Goal: Information Seeking & Learning: Stay updated

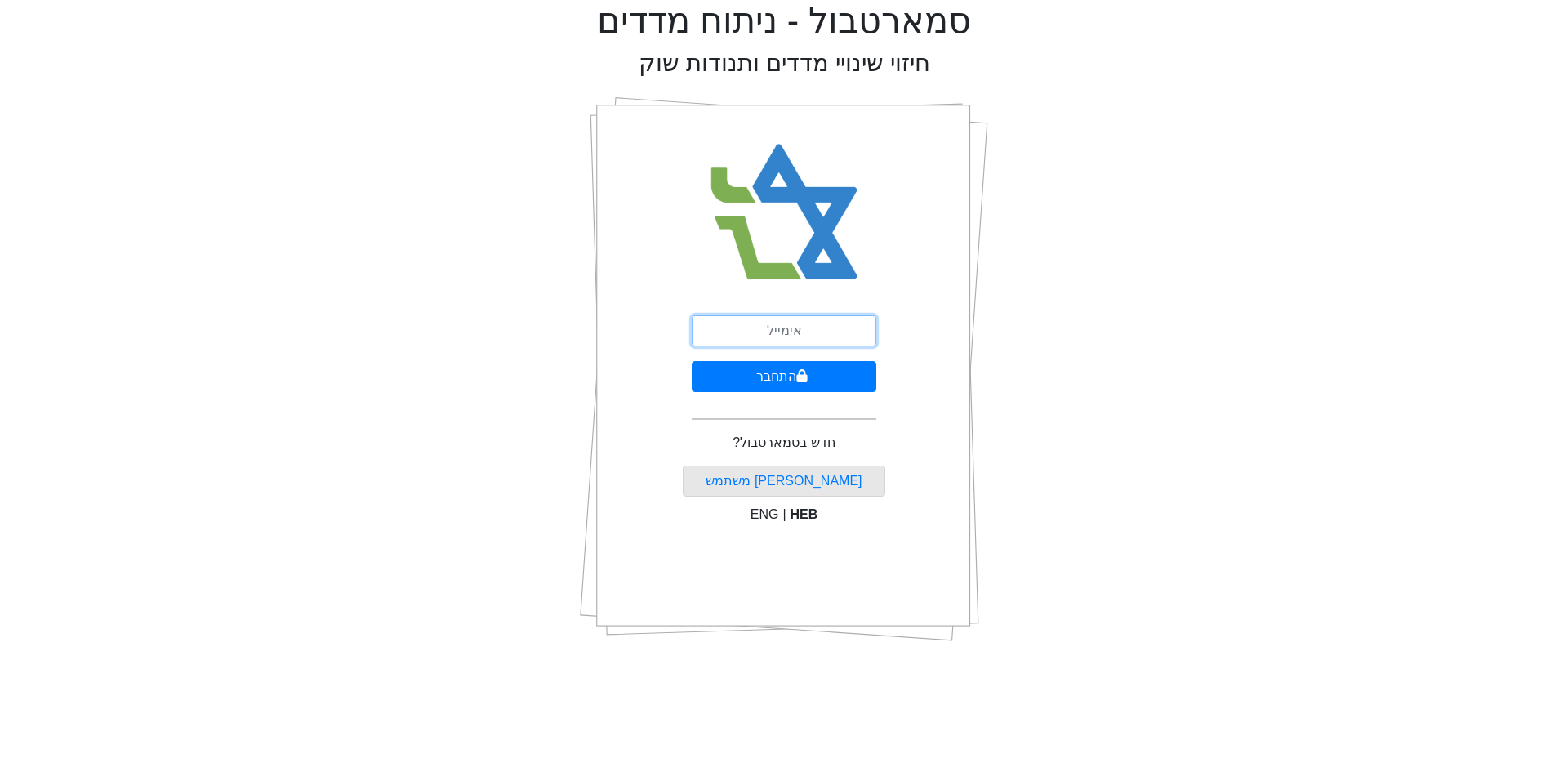
click at [804, 331] on input "email" at bounding box center [784, 330] width 185 height 31
click at [815, 329] on input "ש" at bounding box center [784, 330] width 185 height 31
click at [814, 330] on input "ש" at bounding box center [784, 330] width 185 height 31
click at [809, 339] on input "a" at bounding box center [784, 330] width 185 height 31
type input "[EMAIL_ADDRESS][DOMAIN_NAME]"
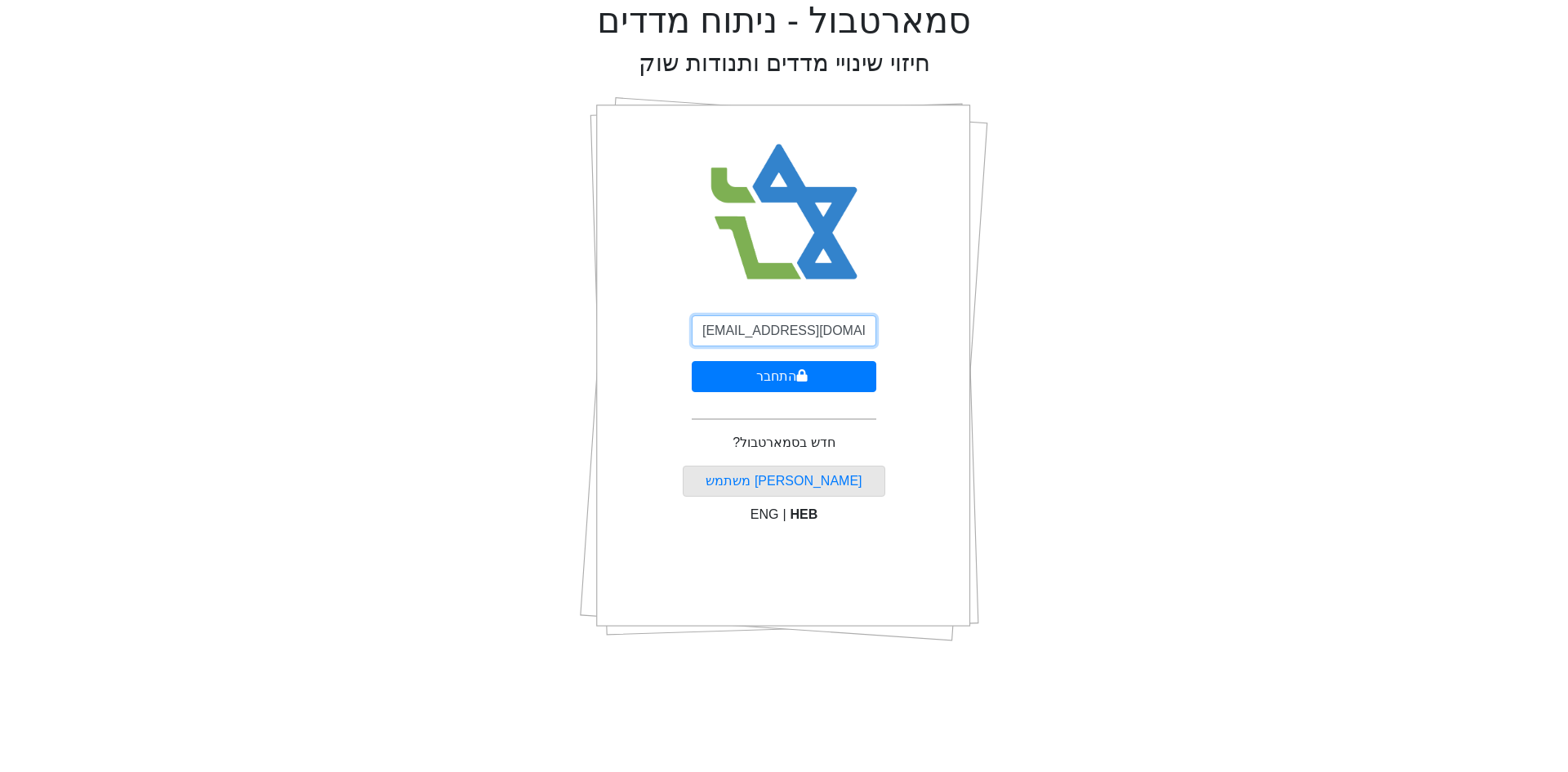
click at [692, 361] on button "התחבר" at bounding box center [784, 376] width 185 height 31
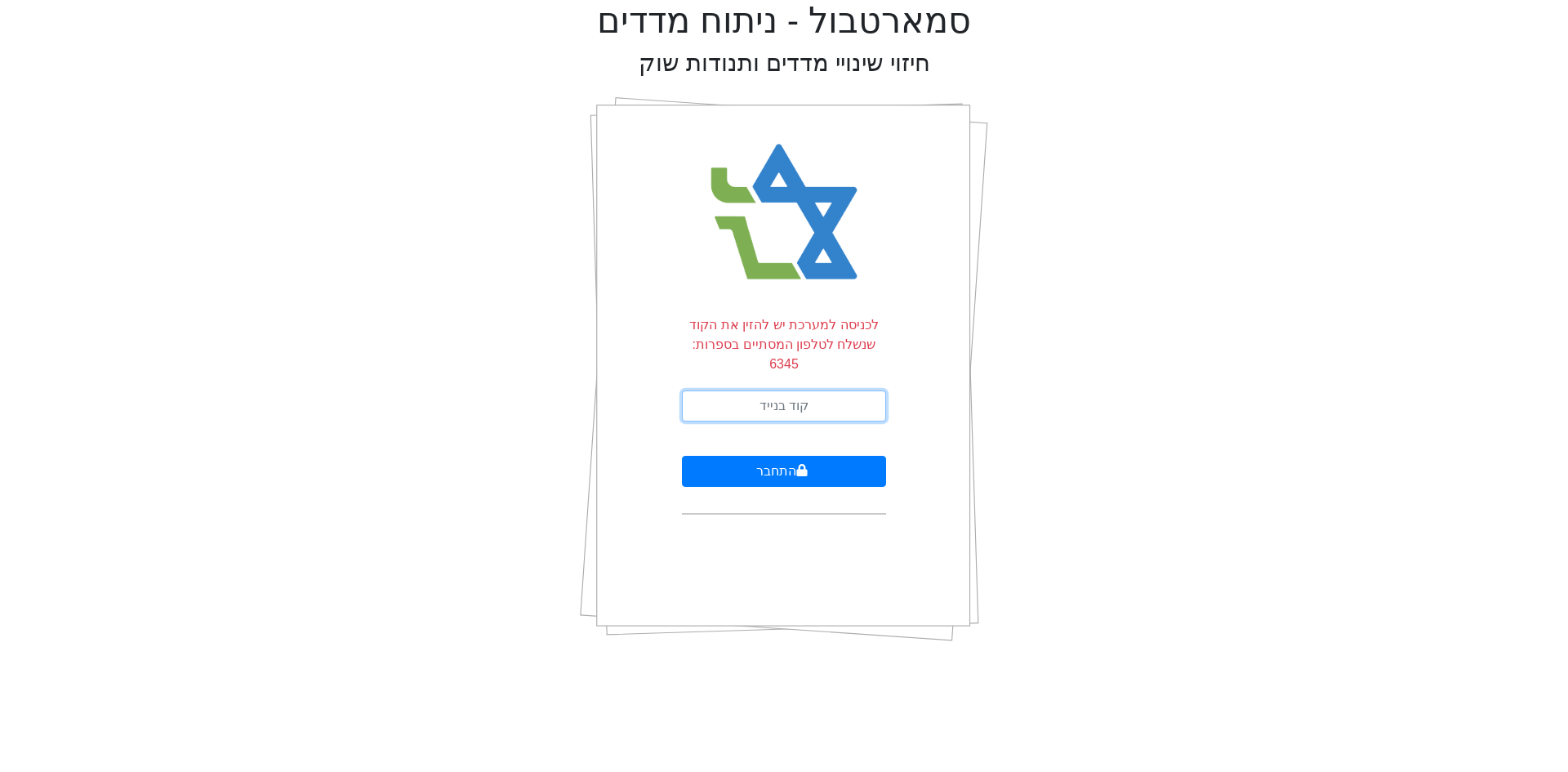
drag, startPoint x: 840, startPoint y: 373, endPoint x: 861, endPoint y: 389, distance: 26.4
click at [840, 390] on input "text" at bounding box center [783, 406] width 204 height 31
type input "714527"
click at [682, 455] on button "התחבר" at bounding box center [783, 471] width 204 height 31
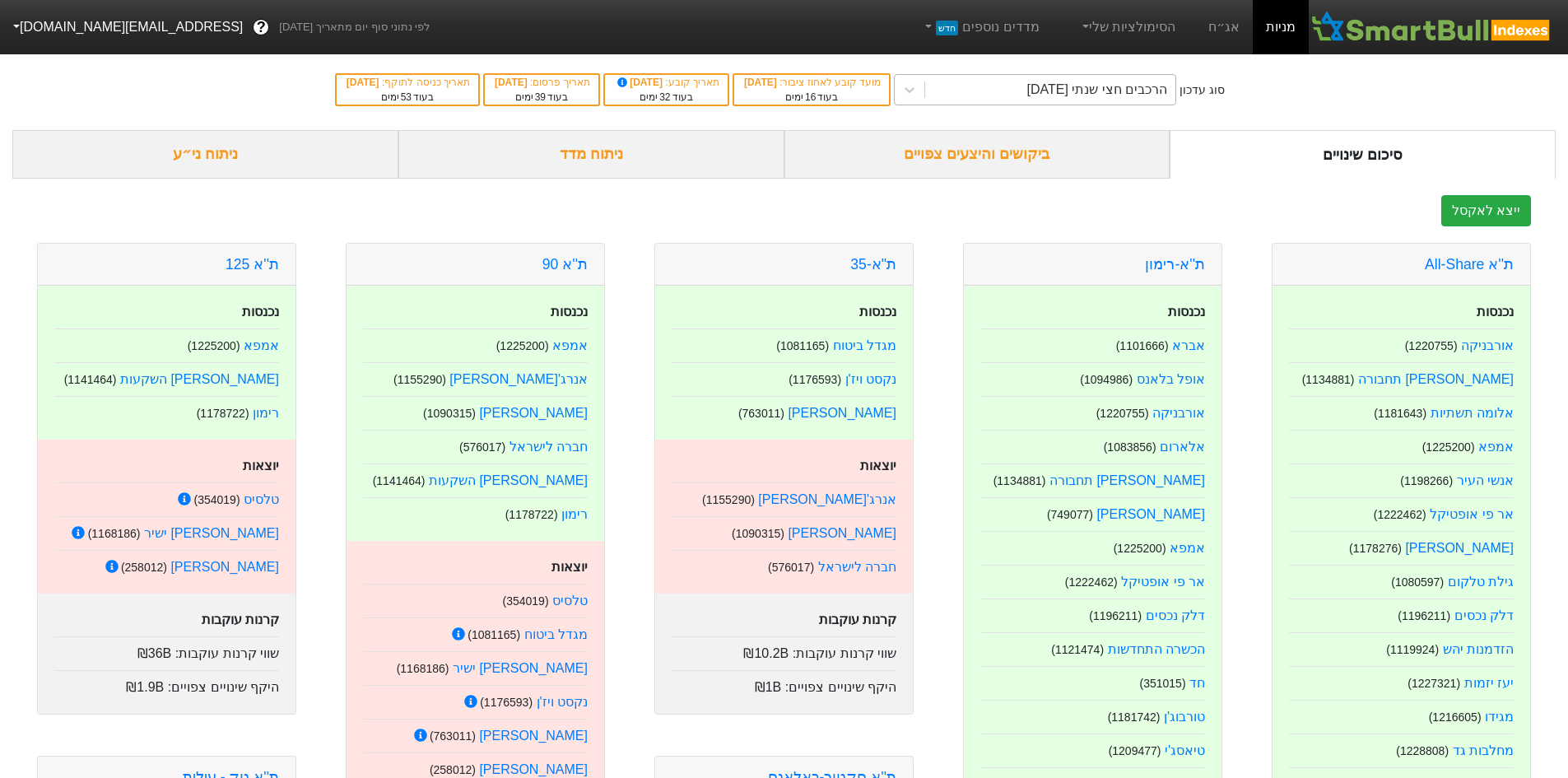
click at [1074, 94] on div "הרכבים חצי שנתי [DATE]" at bounding box center [1097, 89] width 141 height 20
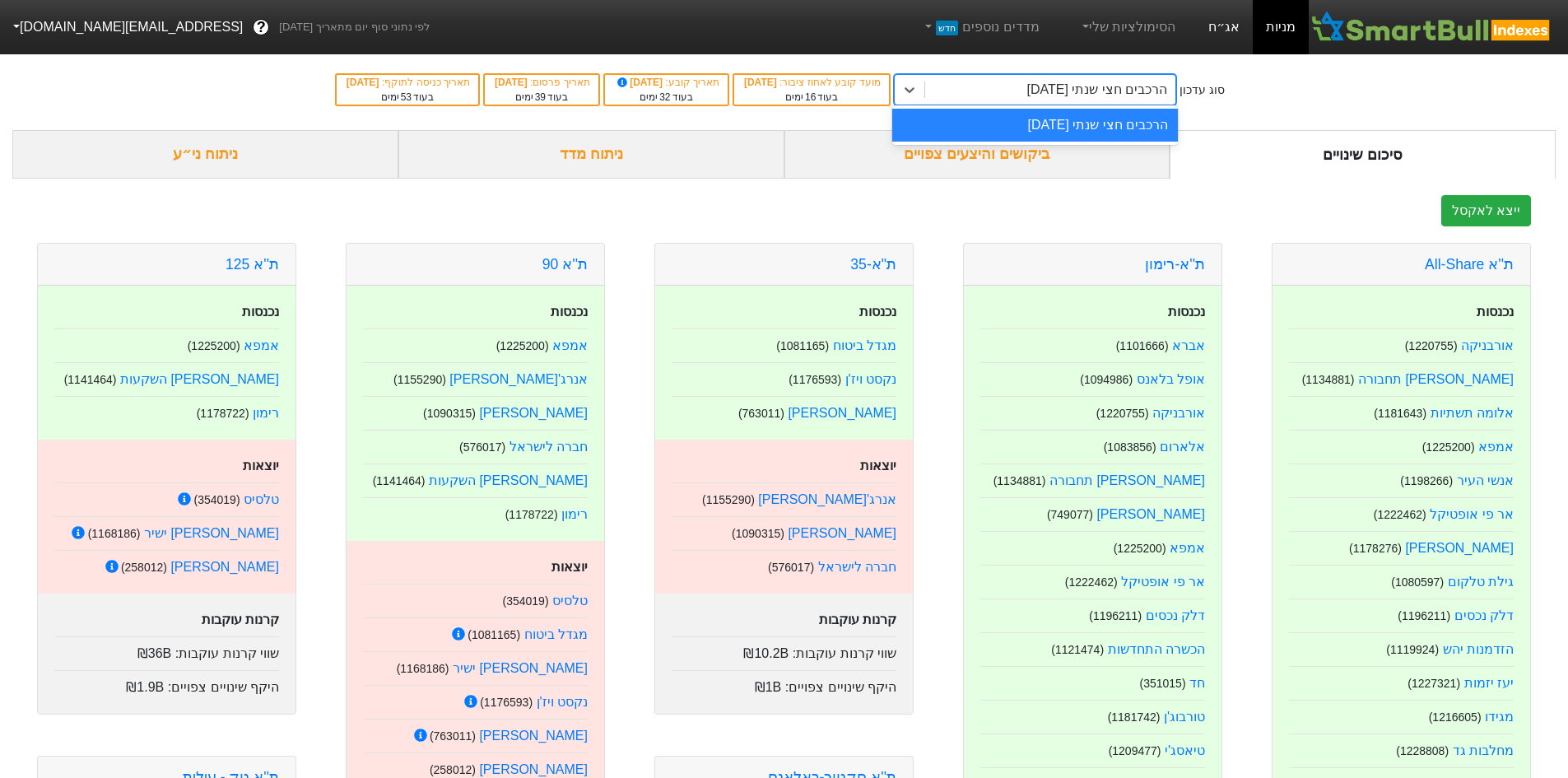
click at [1225, 24] on link "אג״ח" at bounding box center [1224, 27] width 58 height 54
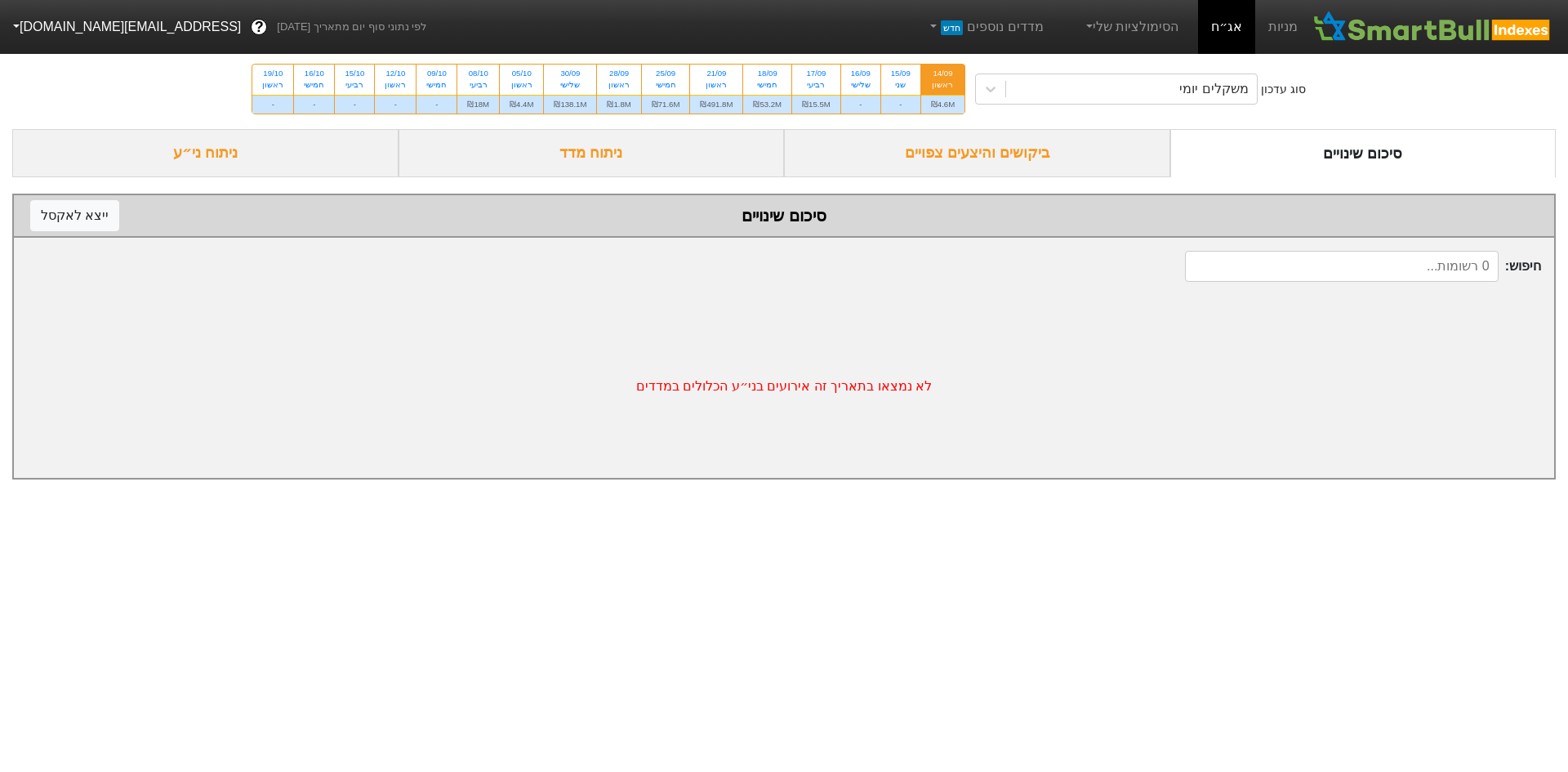
click at [1076, 134] on div "ביקושים והיצעים צפויים" at bounding box center [977, 154] width 386 height 49
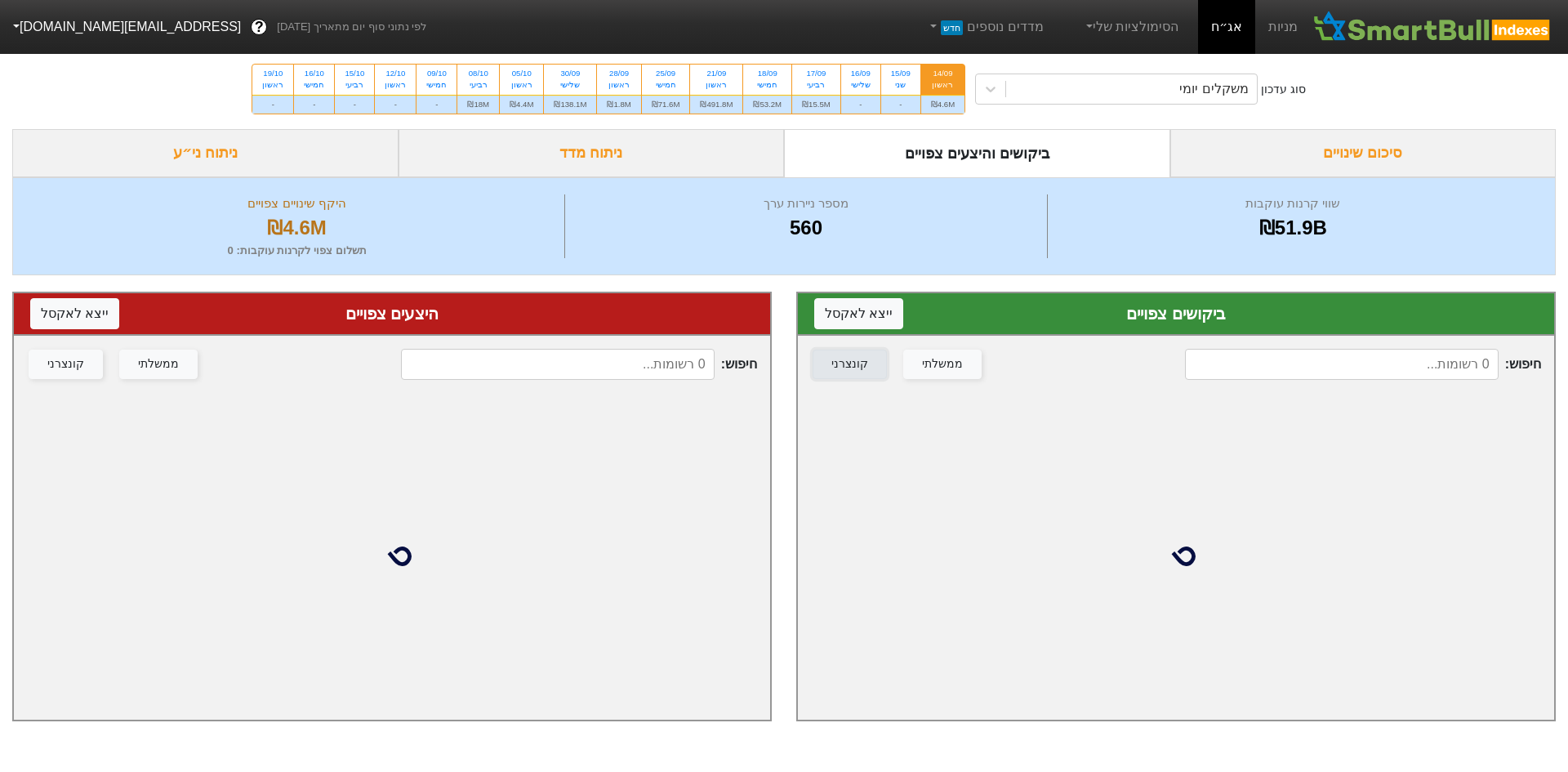
click at [850, 365] on div "קונצרני" at bounding box center [850, 364] width 36 height 18
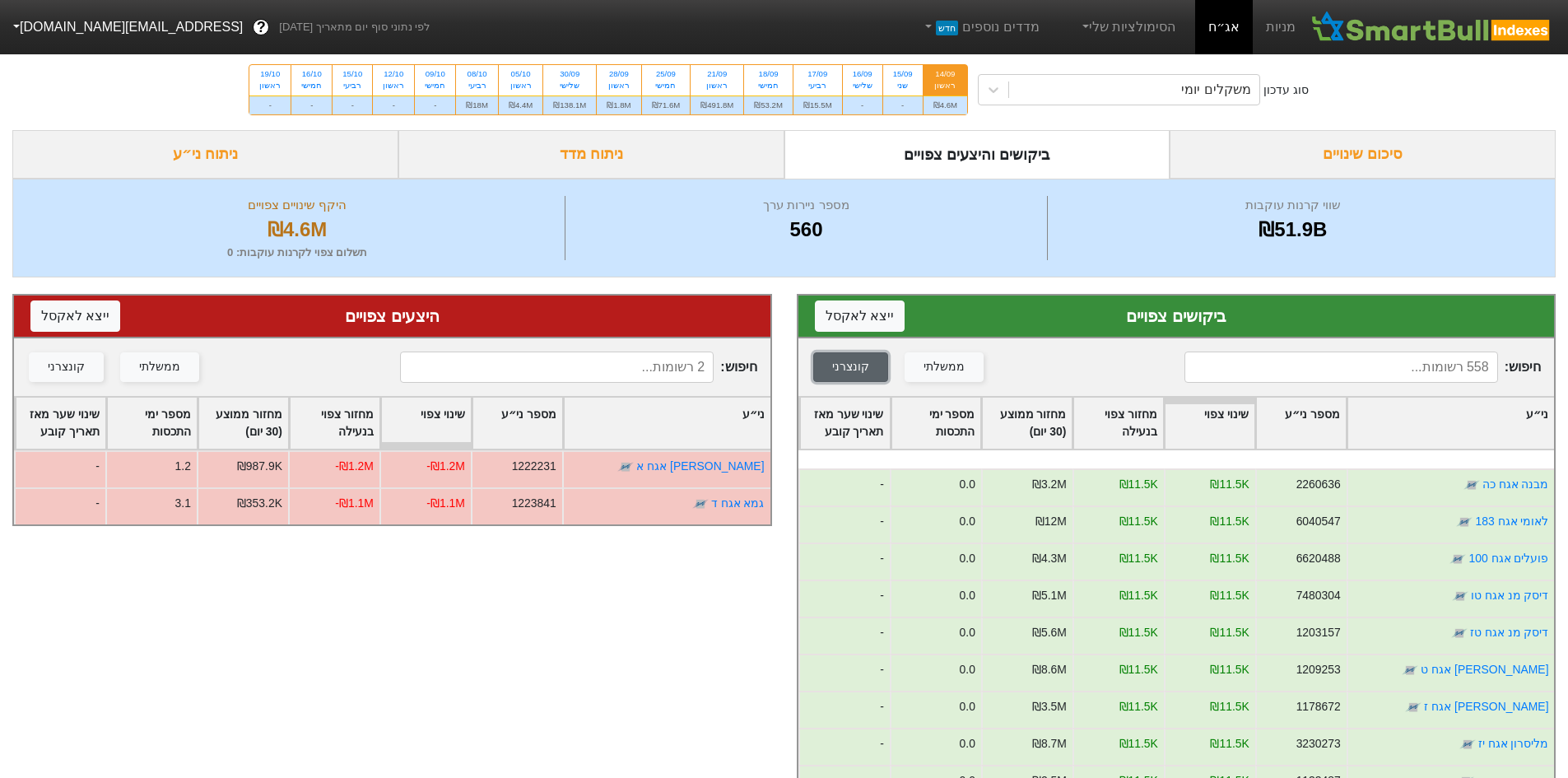
scroll to position [494, 0]
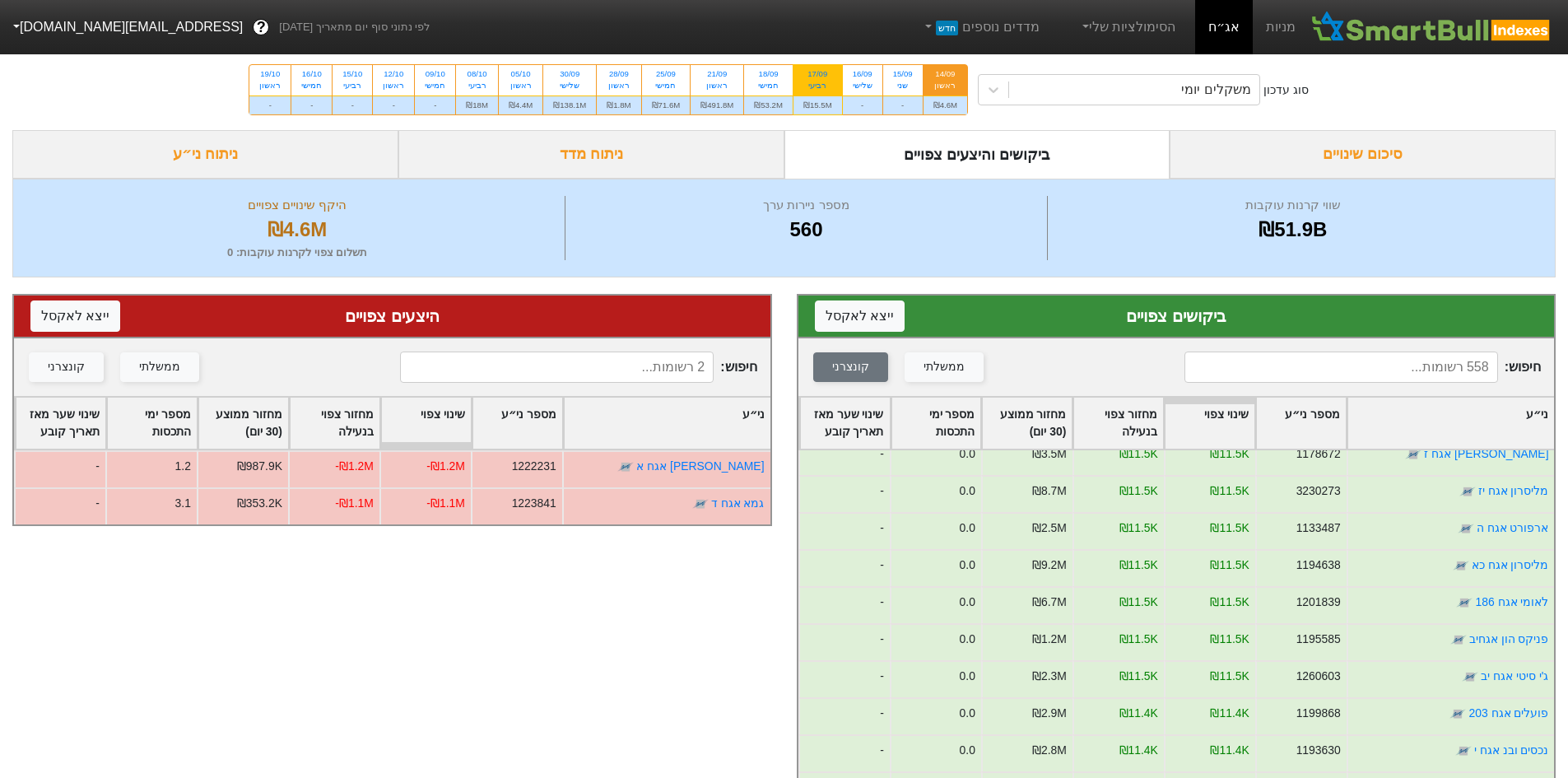
click at [809, 73] on div "17/09" at bounding box center [817, 73] width 29 height 11
click at [809, 73] on input "17/09 רביעי ₪15.5M" at bounding box center [812, 70] width 10 height 10
radio input "true"
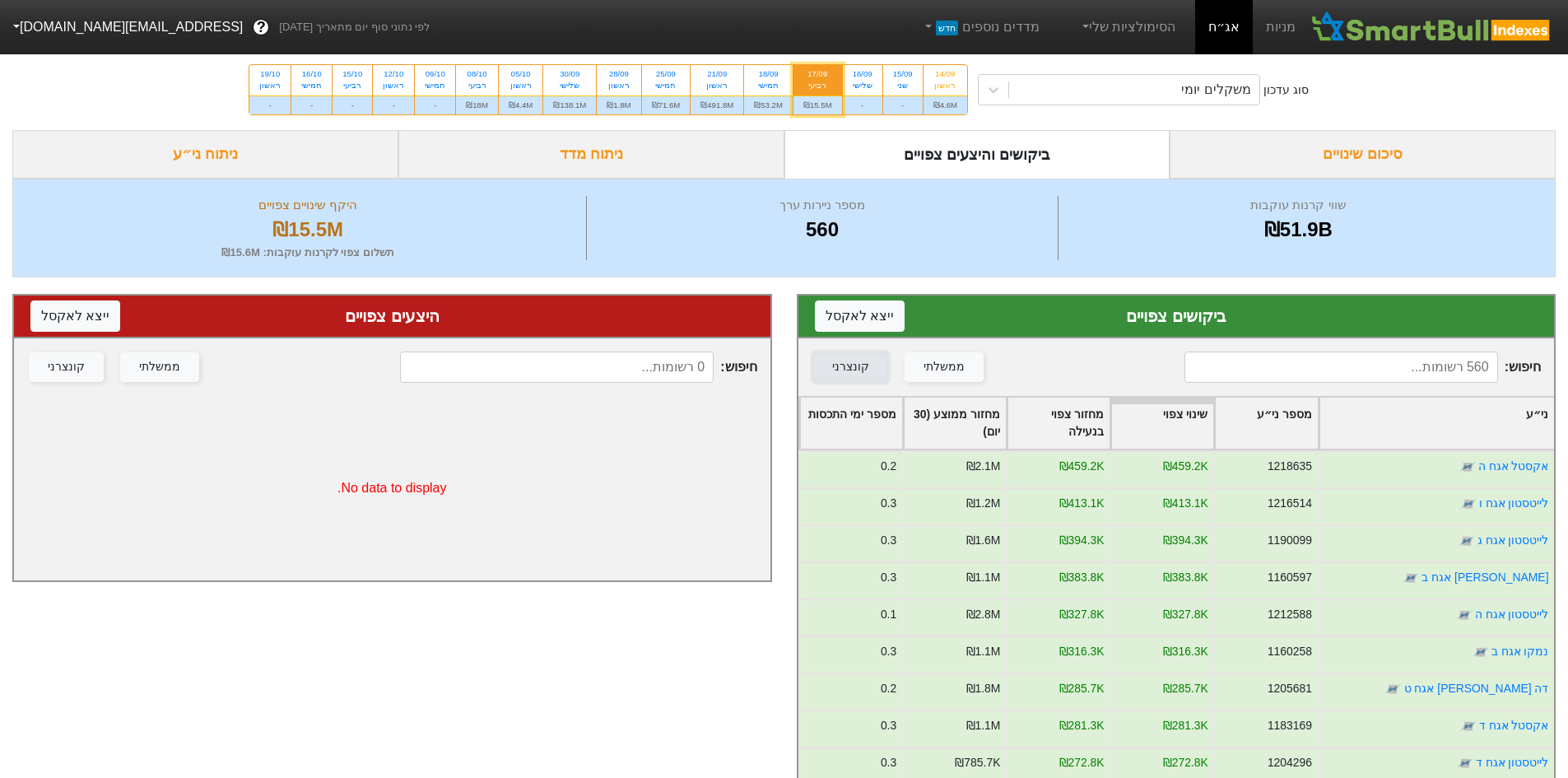
click at [841, 374] on div "קונצרני" at bounding box center [850, 367] width 37 height 18
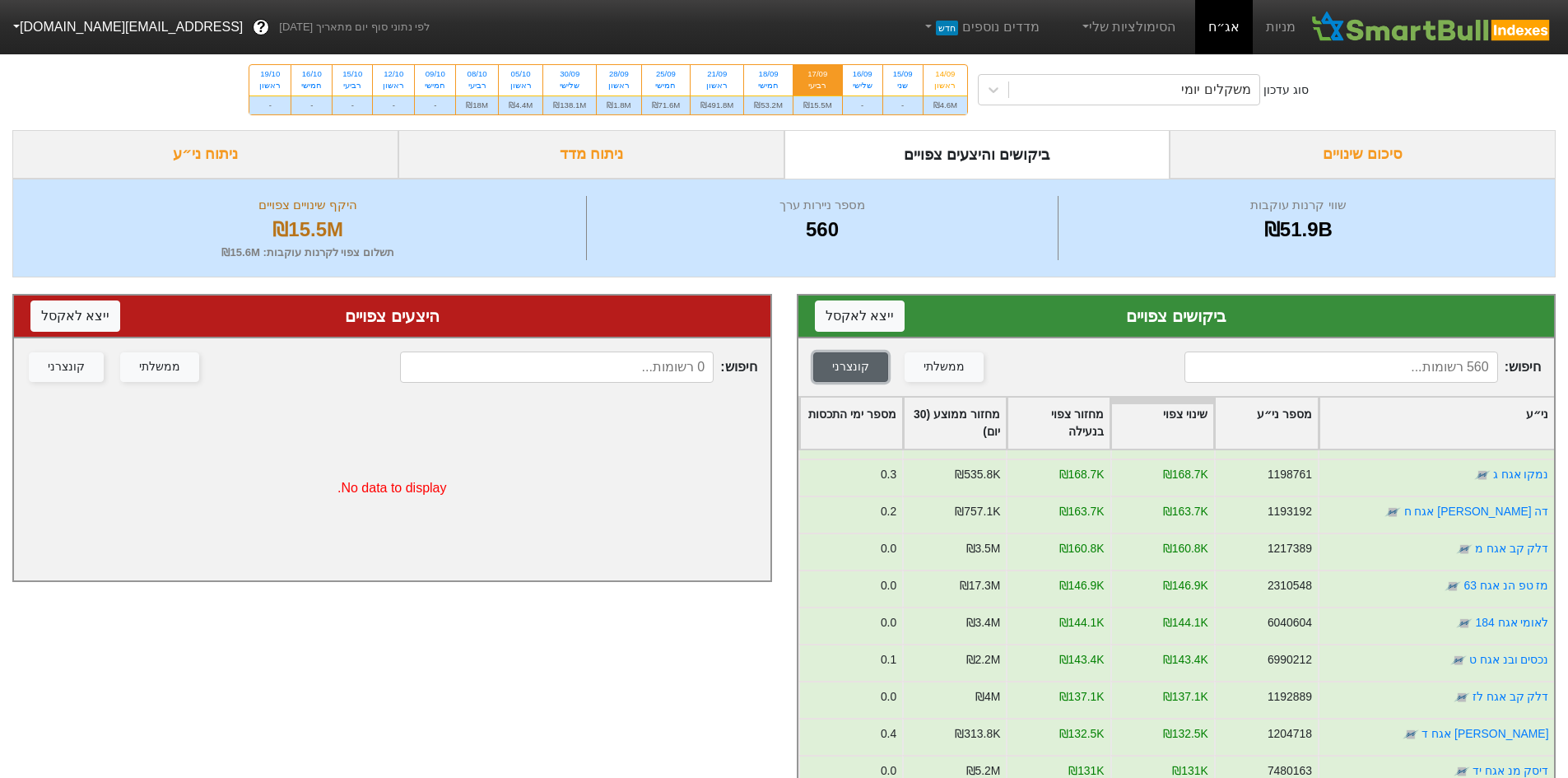
scroll to position [740, 0]
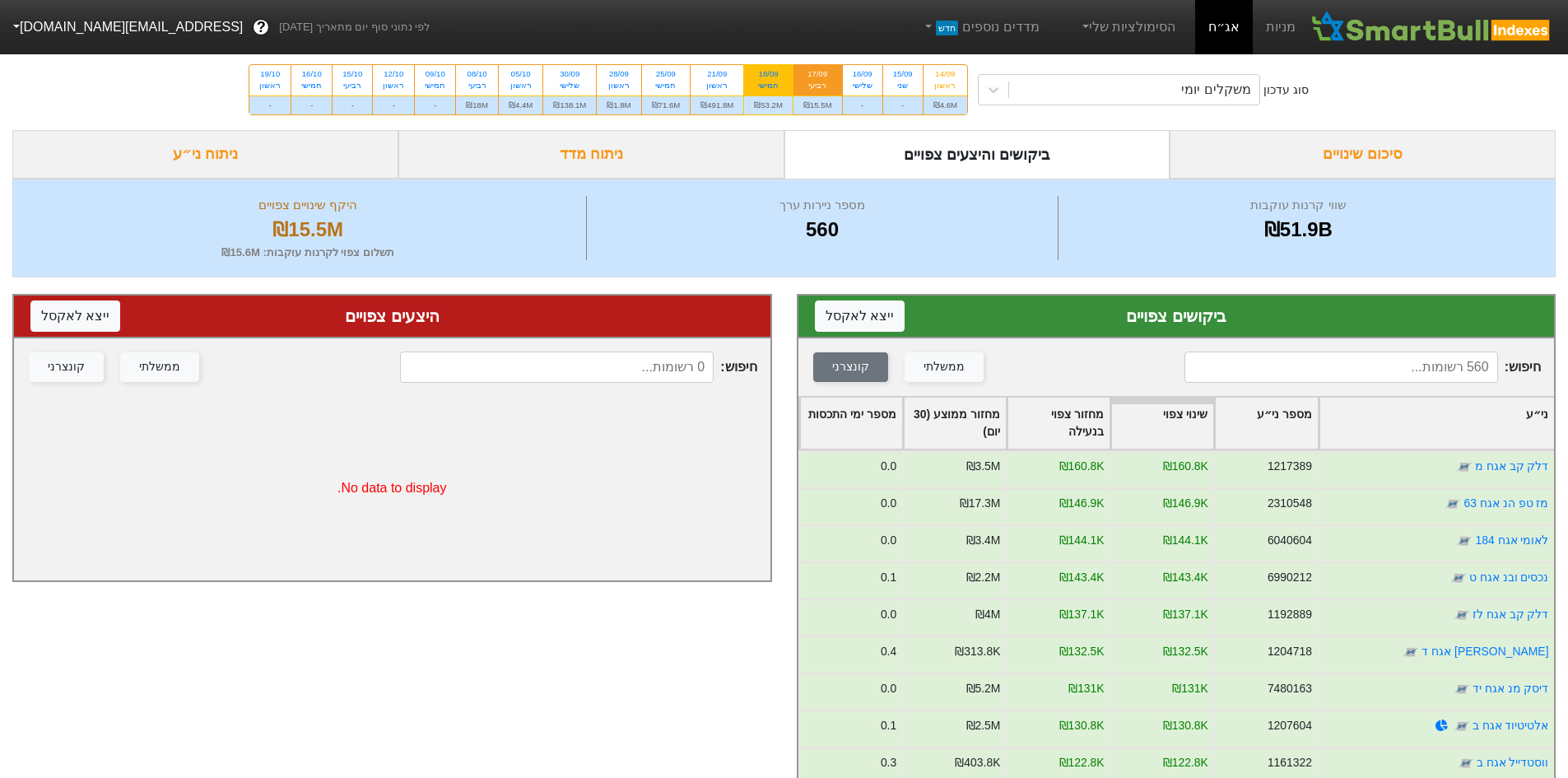
click at [763, 75] on div "18/09" at bounding box center [767, 73] width 29 height 11
click at [763, 75] on input "18/09 חמישי ₪53.2M" at bounding box center [763, 70] width 10 height 10
radio input "true"
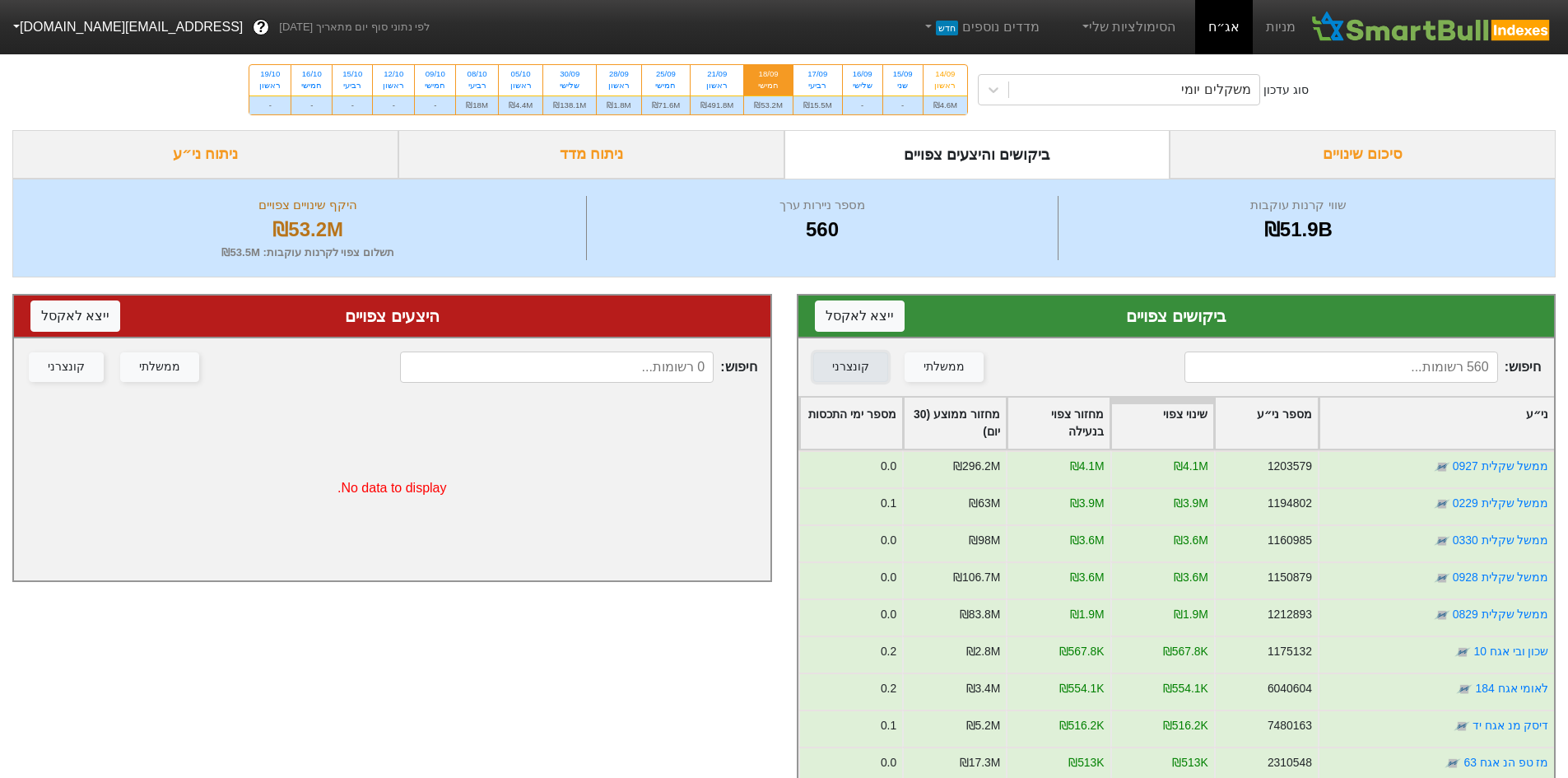
click at [840, 375] on div "קונצרני" at bounding box center [850, 367] width 37 height 18
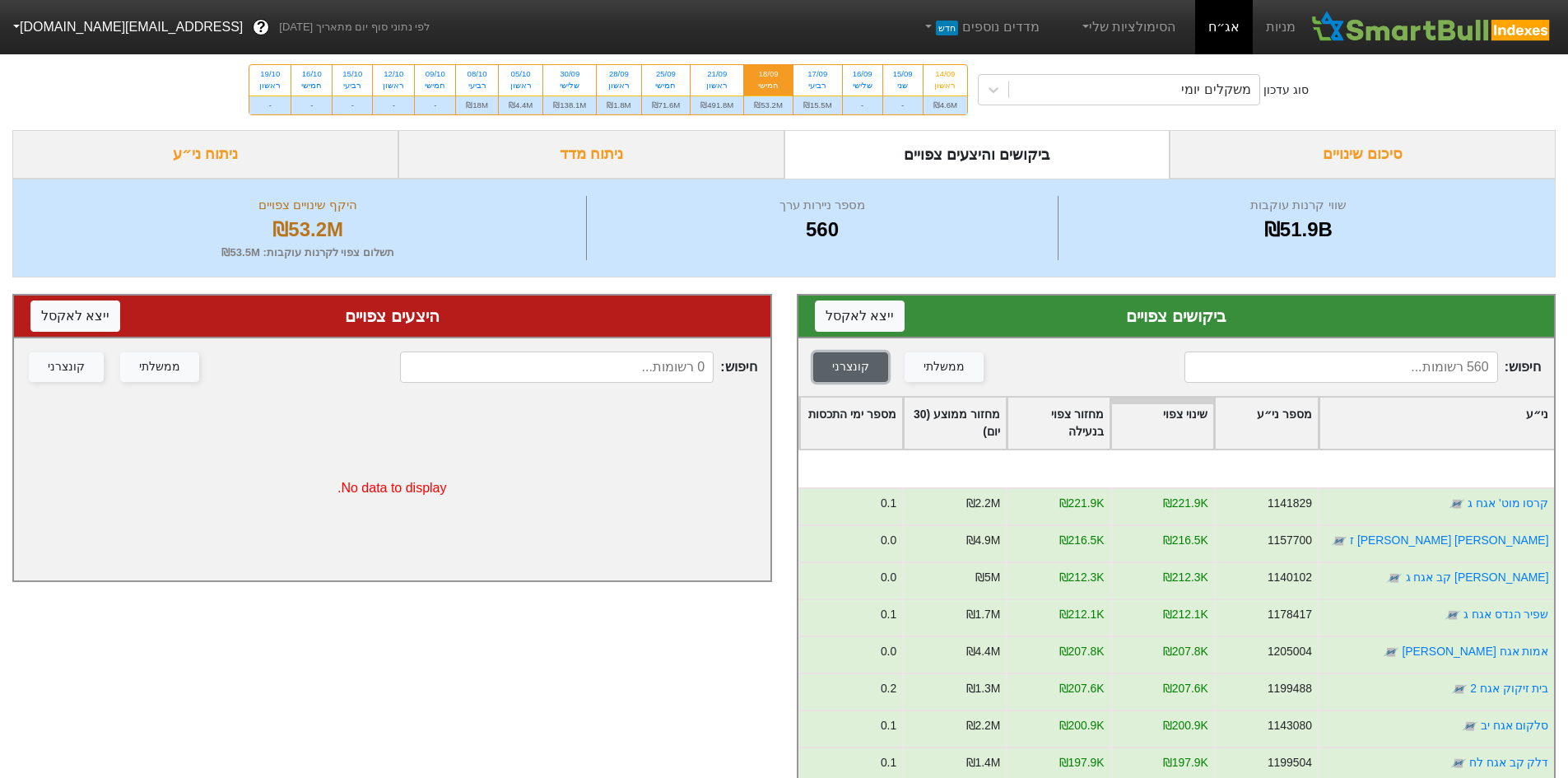
scroll to position [1564, 0]
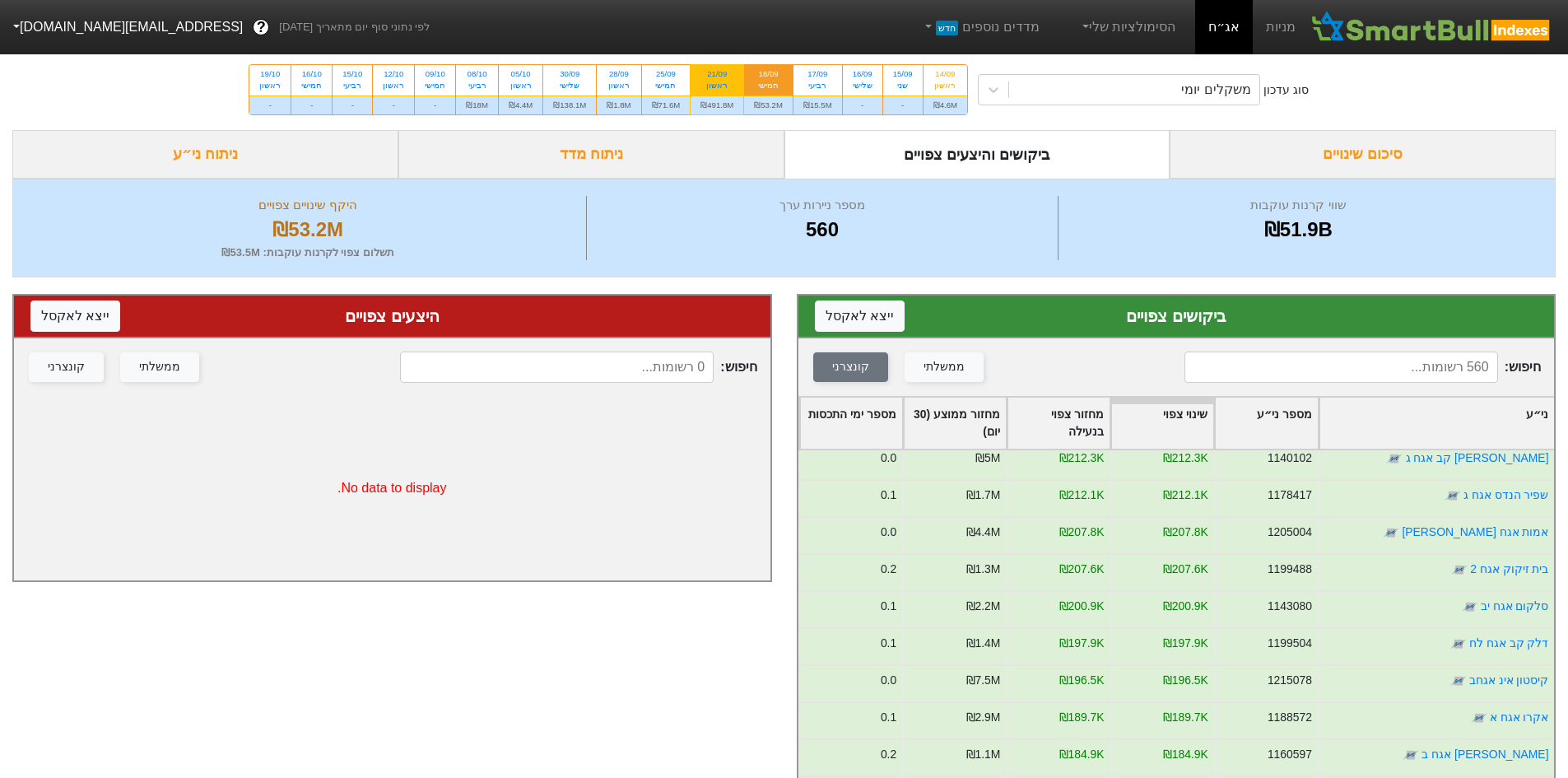
click at [718, 93] on div "21/09 ראשון" at bounding box center [717, 80] width 52 height 30
click at [717, 76] on input "21/09 ראשון ₪491.8M" at bounding box center [711, 70] width 10 height 10
radio input "true"
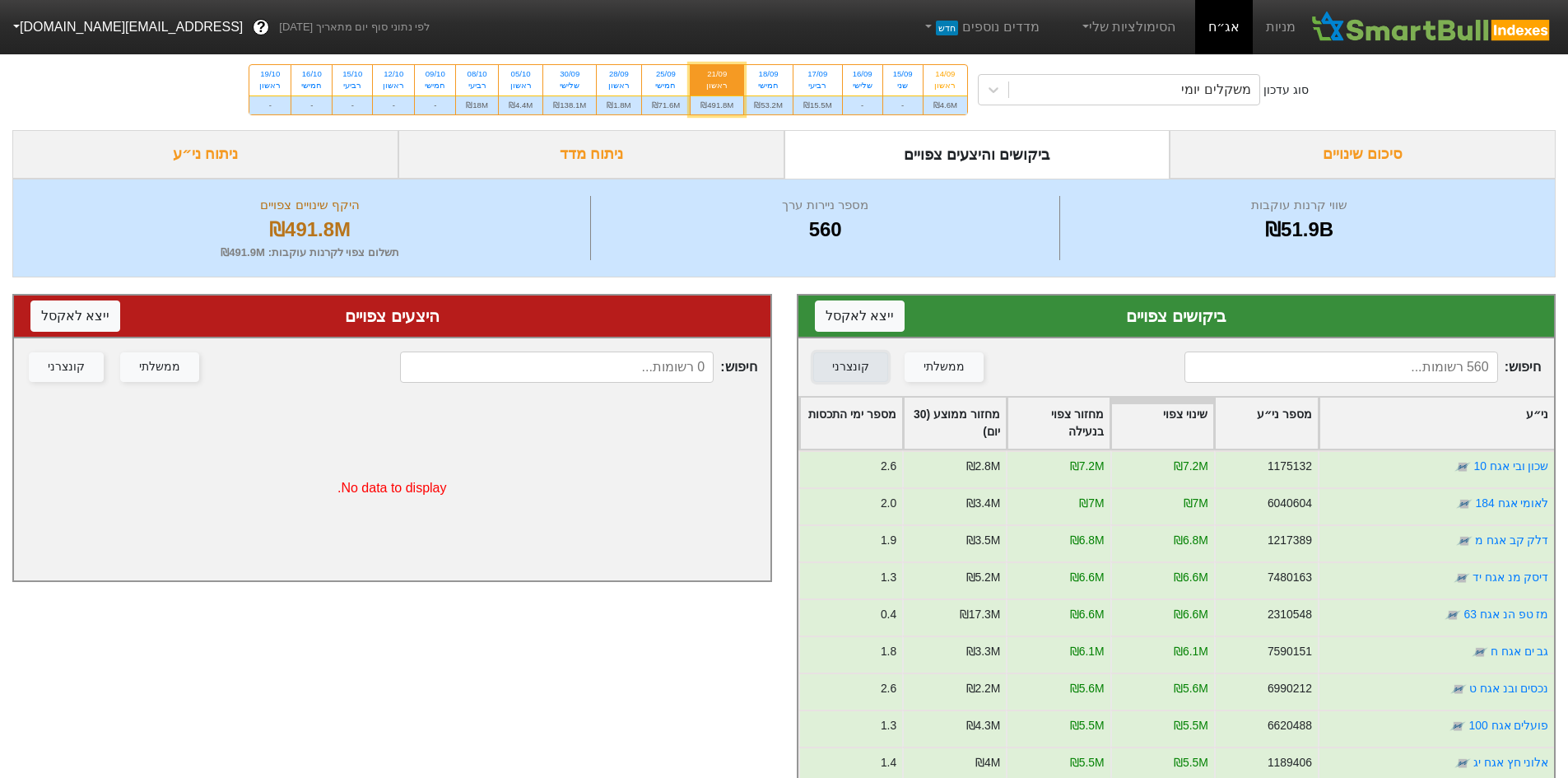
click at [880, 365] on button "קונצרני" at bounding box center [850, 367] width 75 height 30
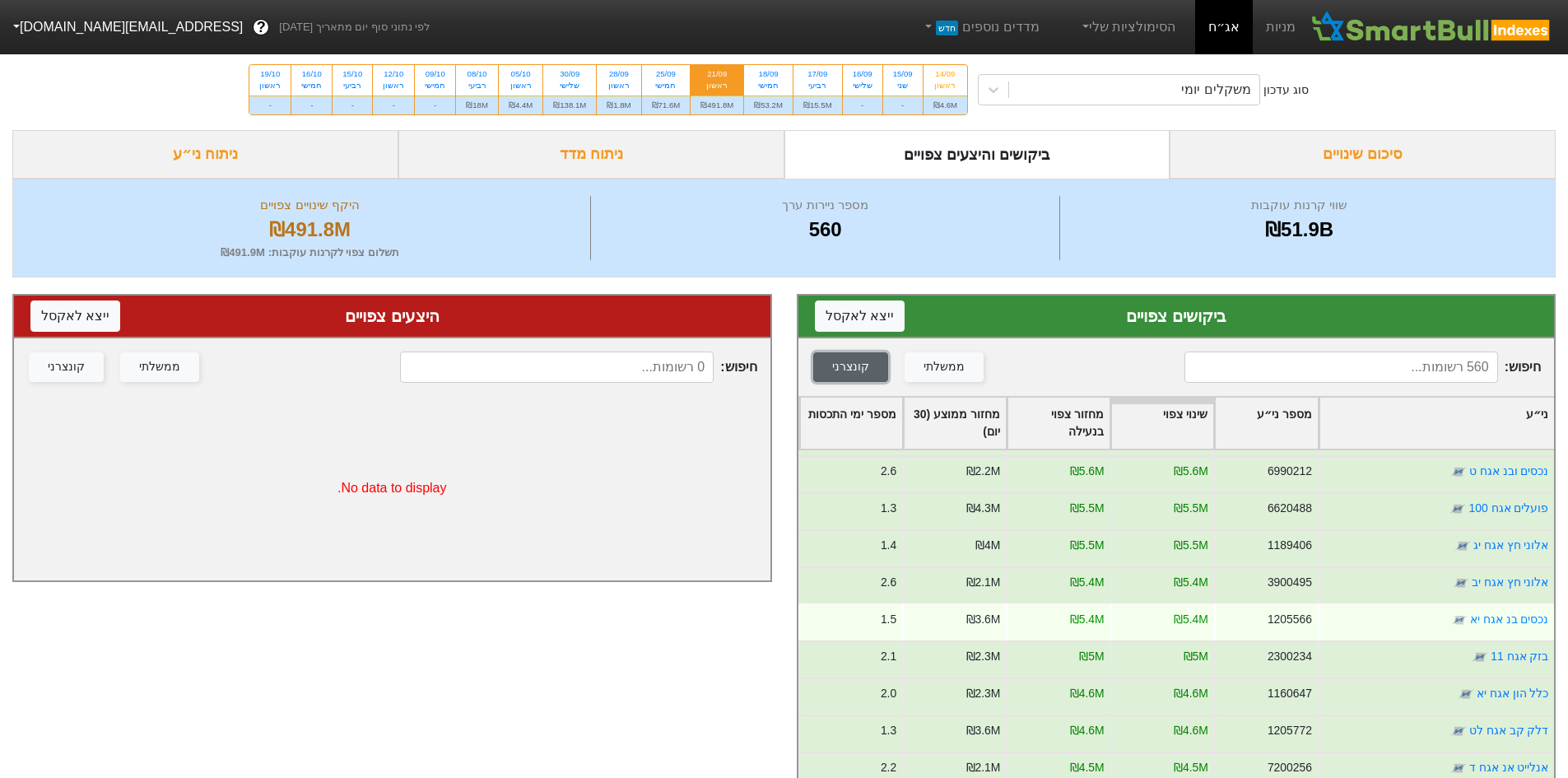
scroll to position [247, 0]
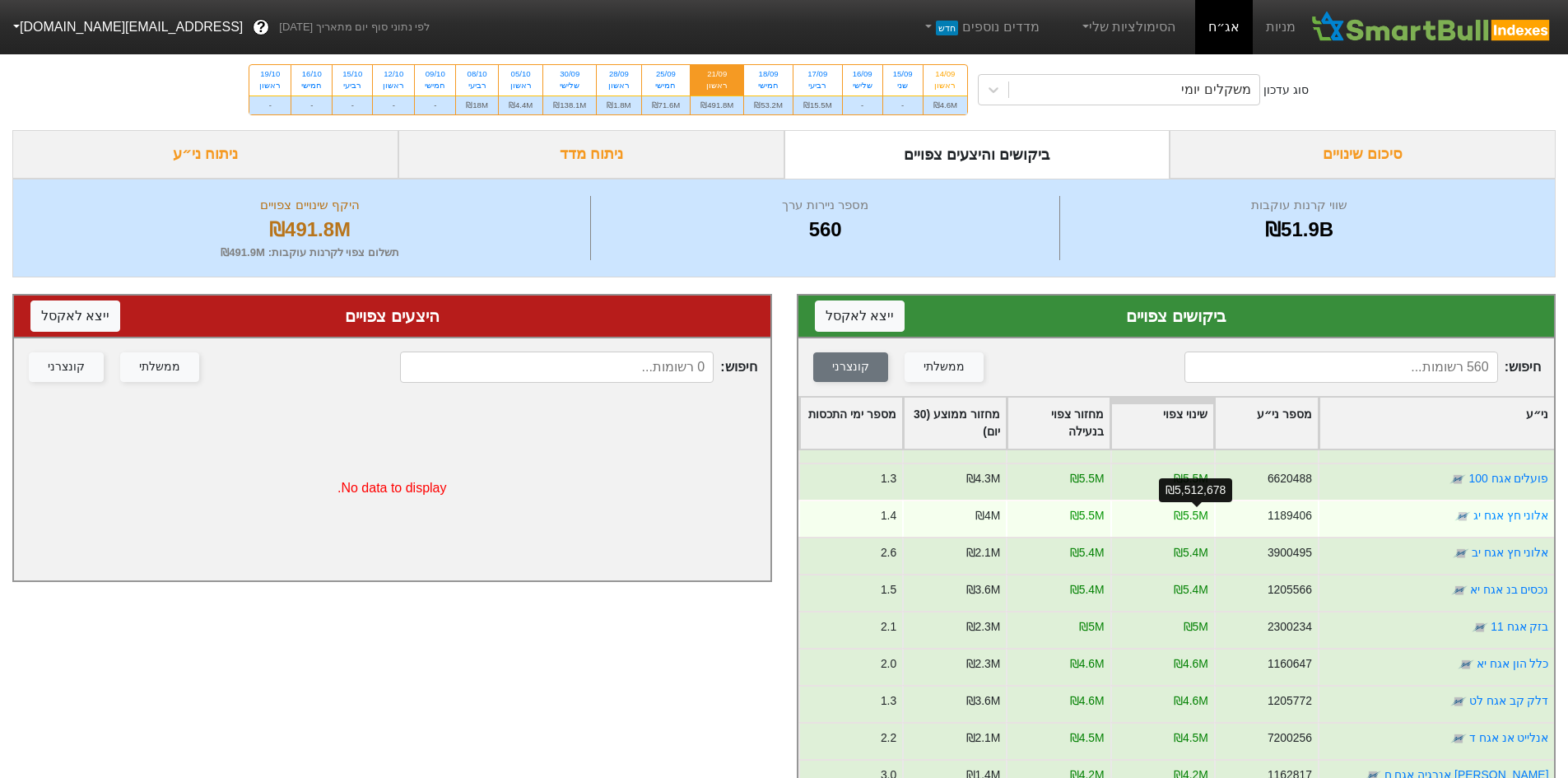
click at [1190, 514] on div "₪5.5M" at bounding box center [1190, 516] width 35 height 17
click at [1190, 518] on div "₪5.5M" at bounding box center [1190, 516] width 35 height 17
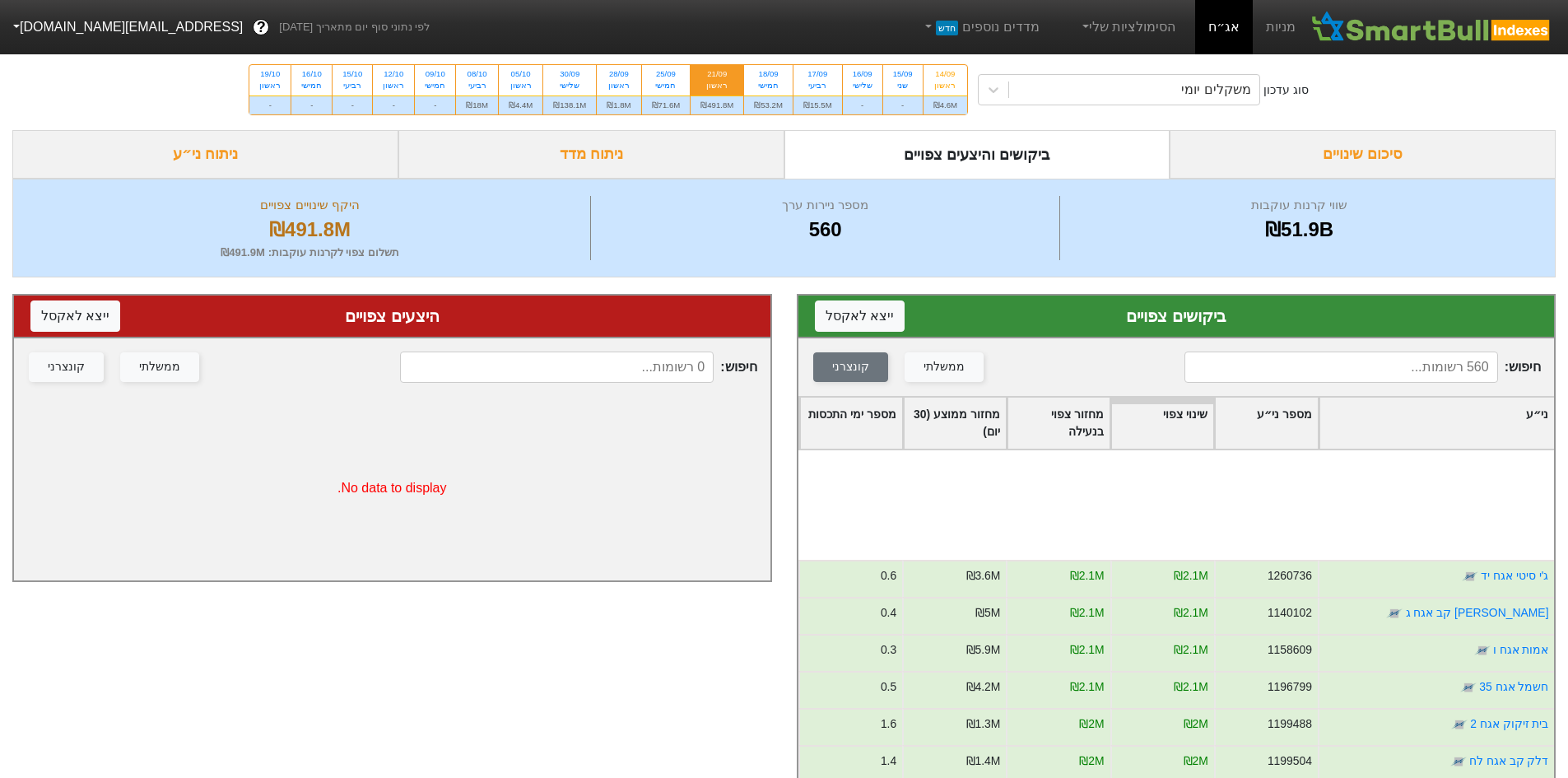
scroll to position [2140, 0]
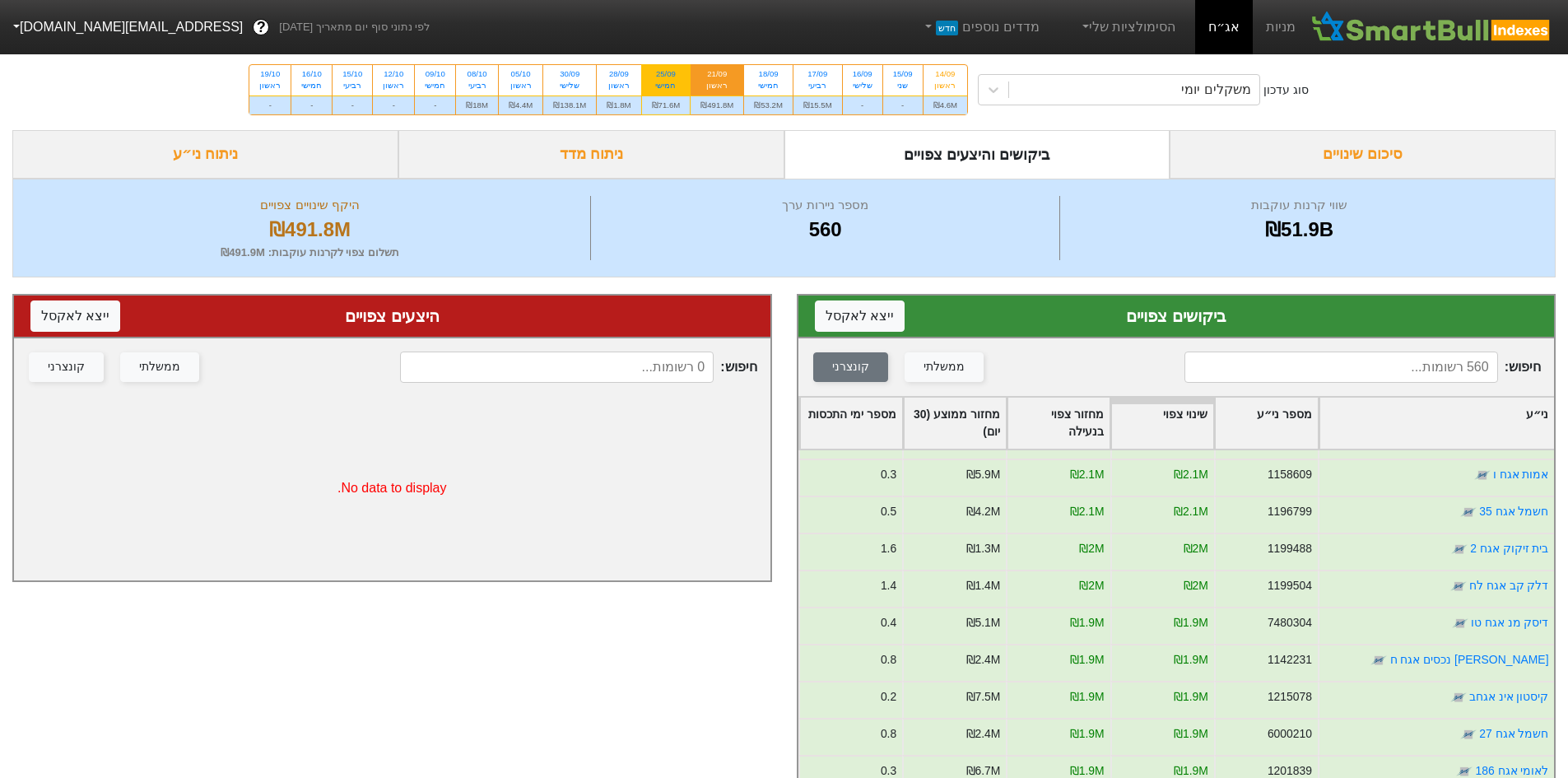
click at [659, 70] on div "25/09" at bounding box center [666, 73] width 29 height 11
click at [659, 70] on input "25/09 חמישי ₪71.6M" at bounding box center [661, 70] width 10 height 10
radio input "true"
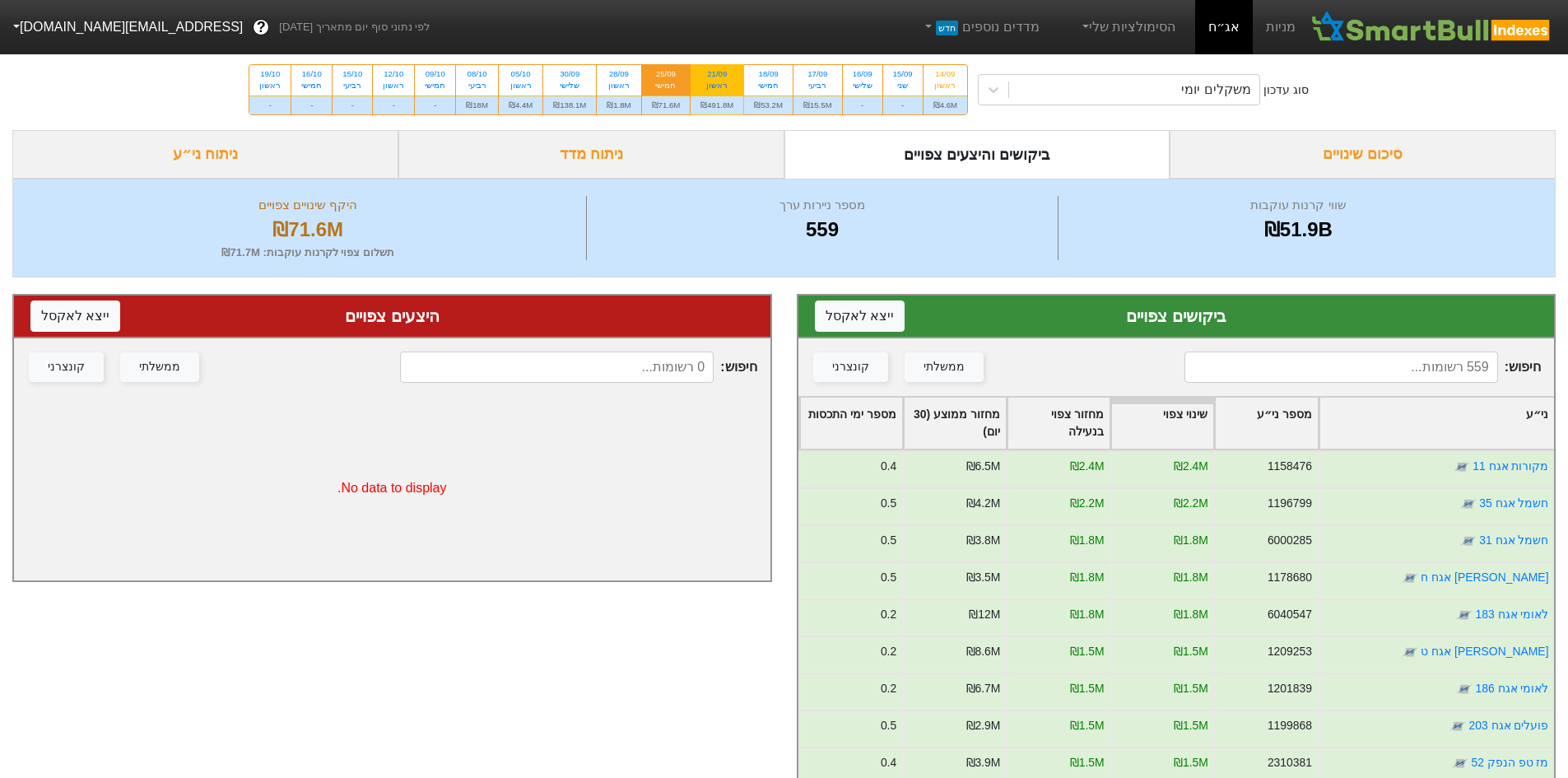
click at [732, 76] on div "21/09" at bounding box center [717, 73] width 33 height 11
click at [717, 76] on input "21/09 ראשון ₪491.8M" at bounding box center [711, 70] width 10 height 10
radio input "true"
